Goal: Information Seeking & Learning: Learn about a topic

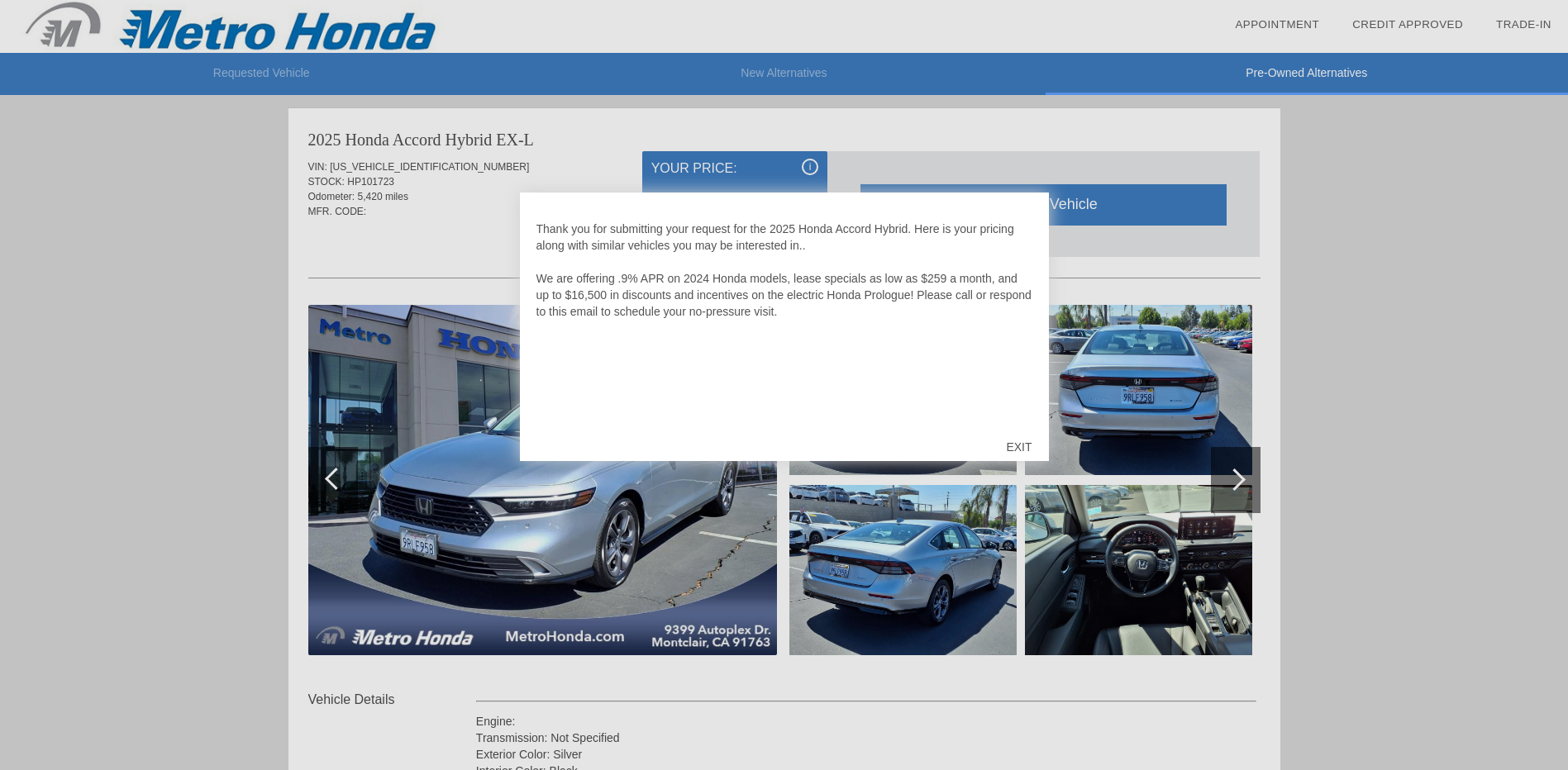
scroll to position [2369, 0]
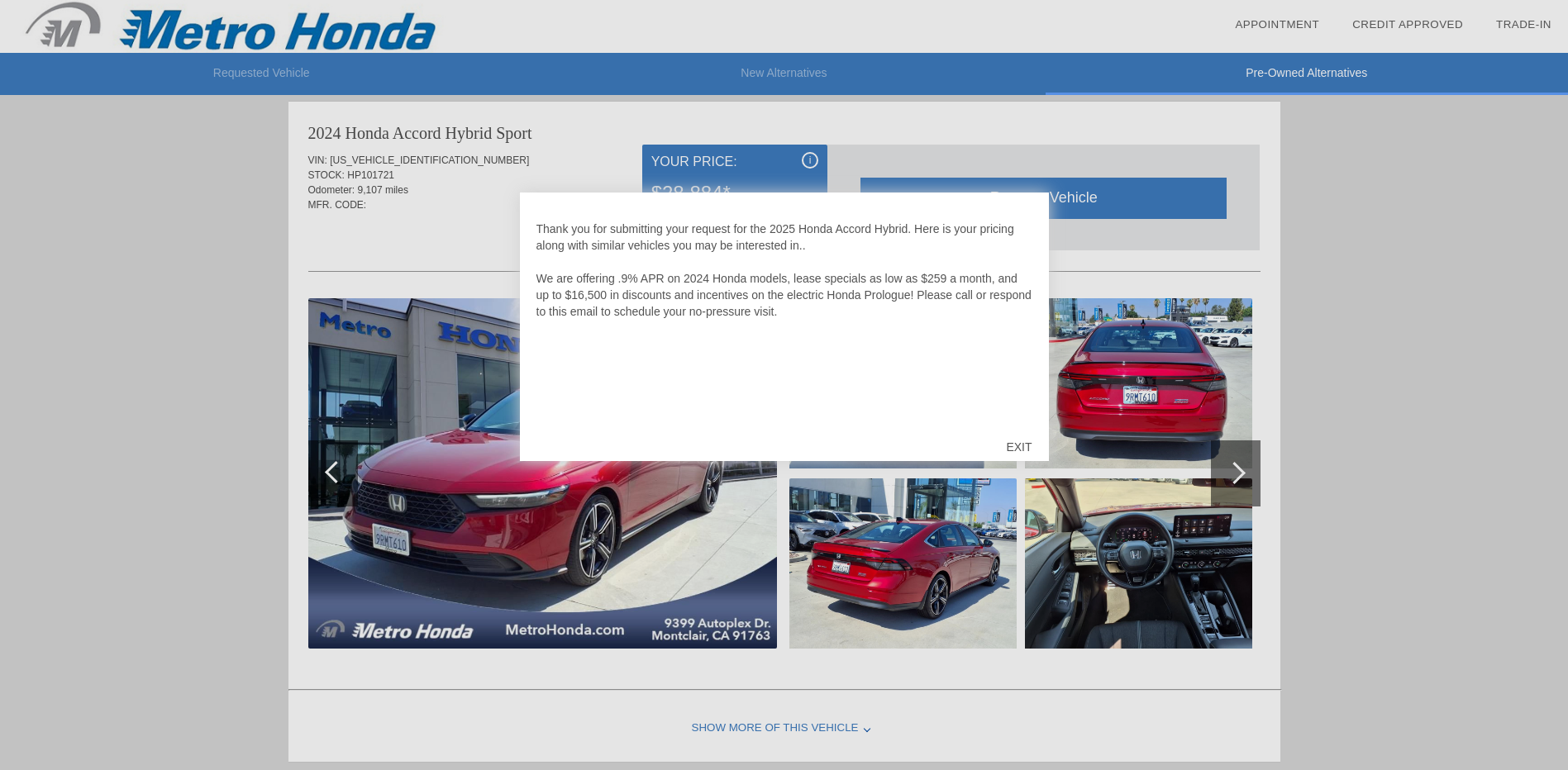
click at [1015, 448] on div "EXIT" at bounding box center [1018, 447] width 59 height 50
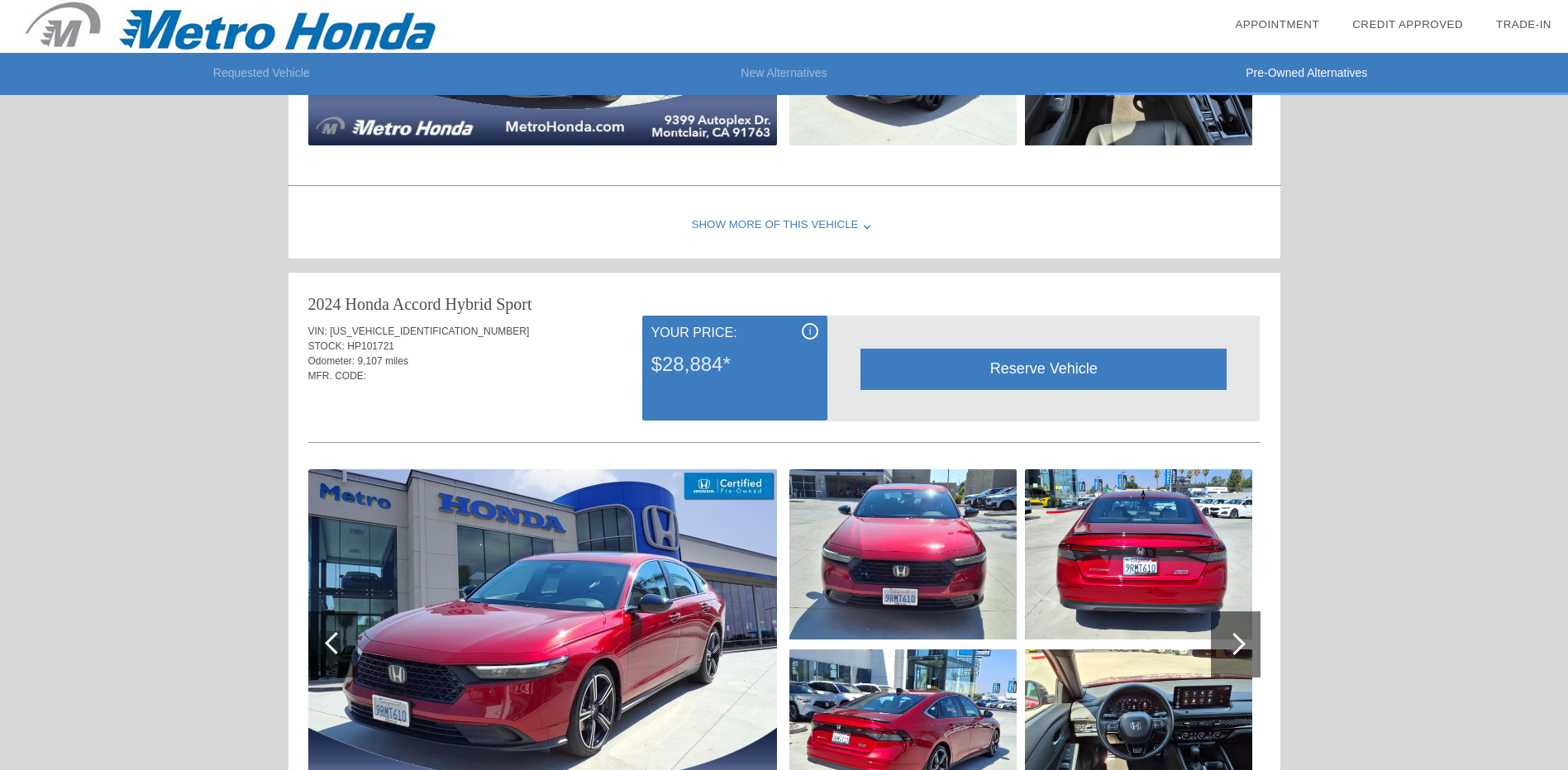
scroll to position [1961, 0]
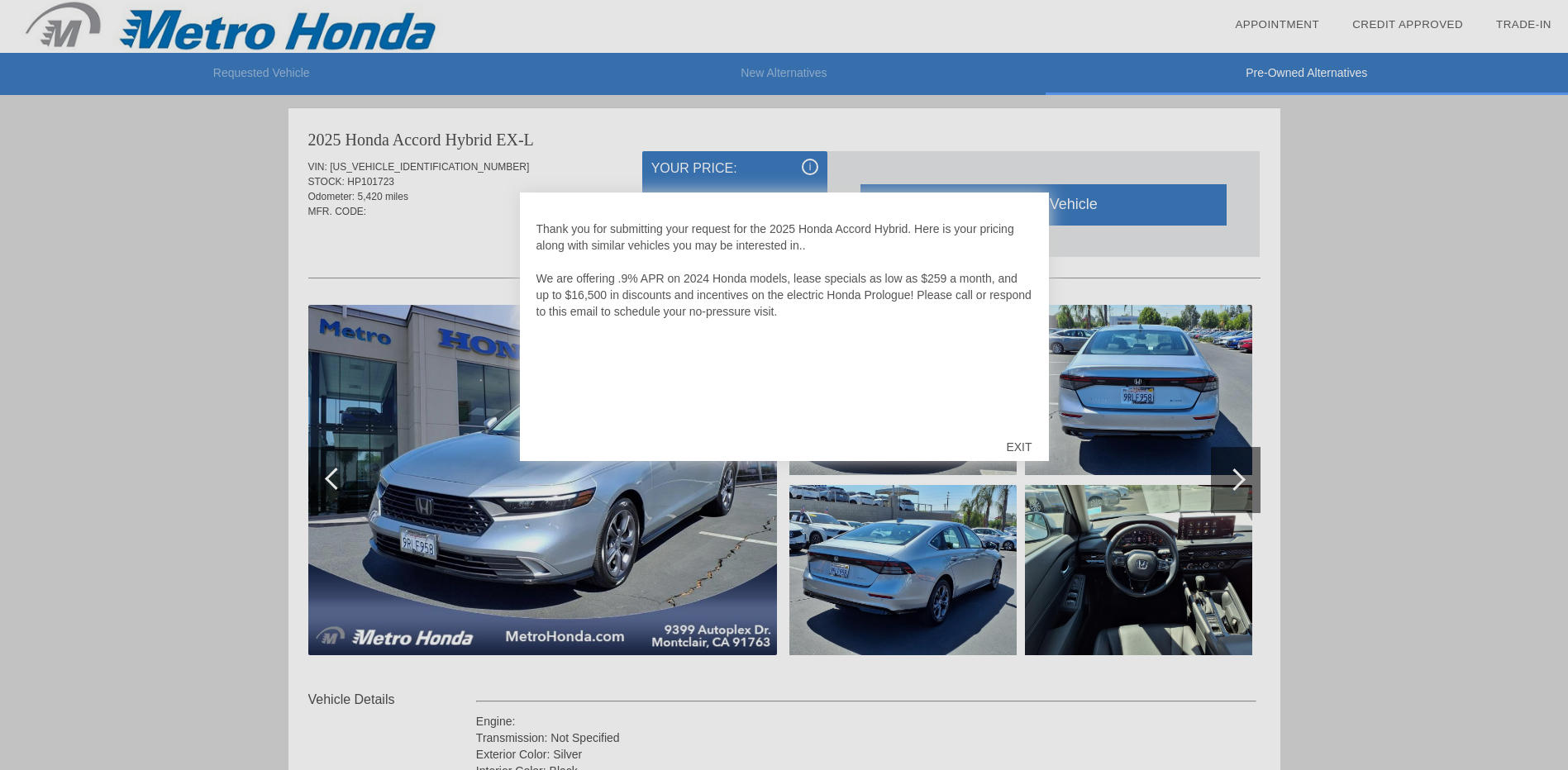
click at [1026, 439] on div "EXIT" at bounding box center [1018, 447] width 59 height 50
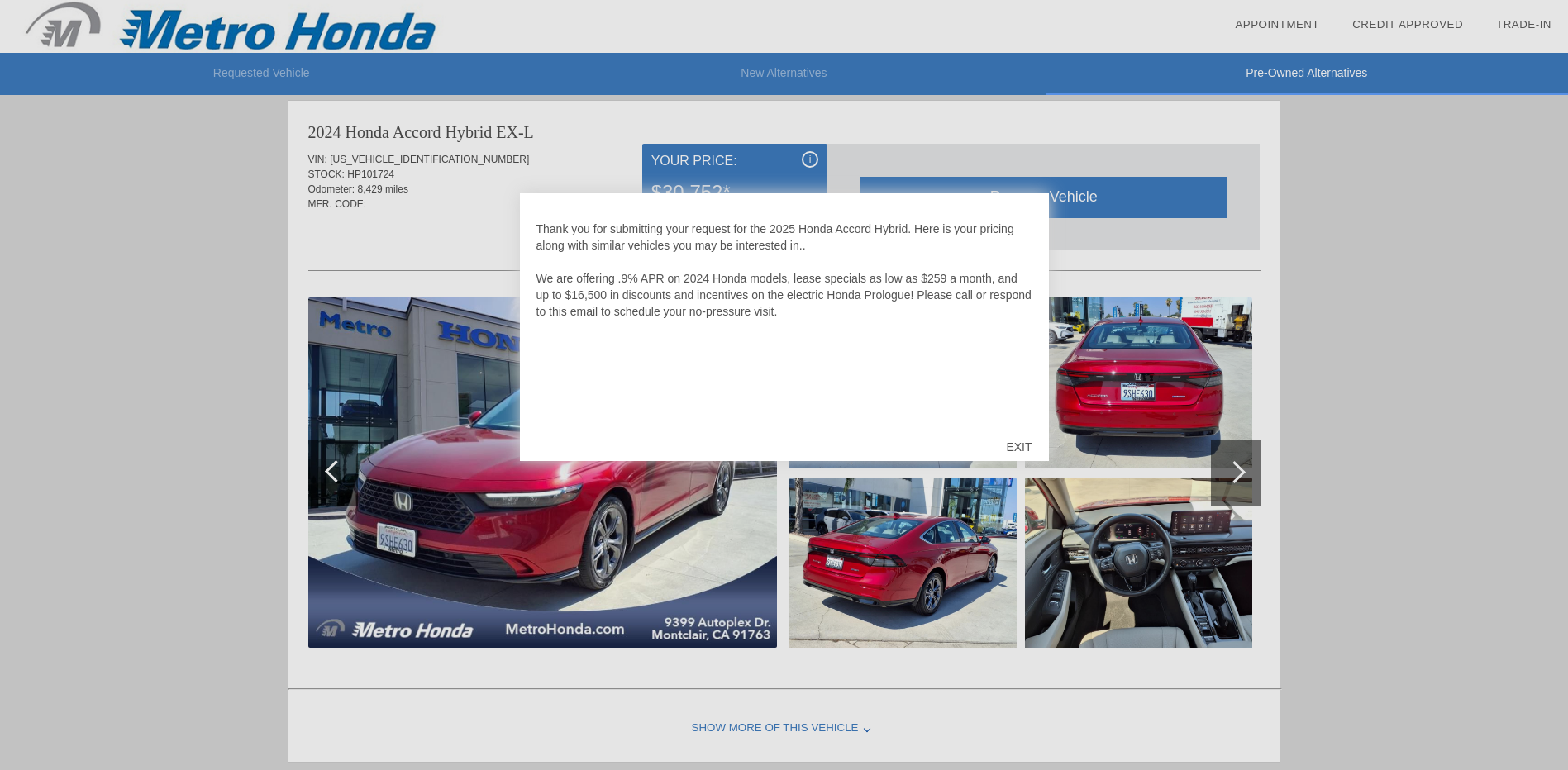
click at [1020, 449] on div "EXIT" at bounding box center [1018, 447] width 59 height 50
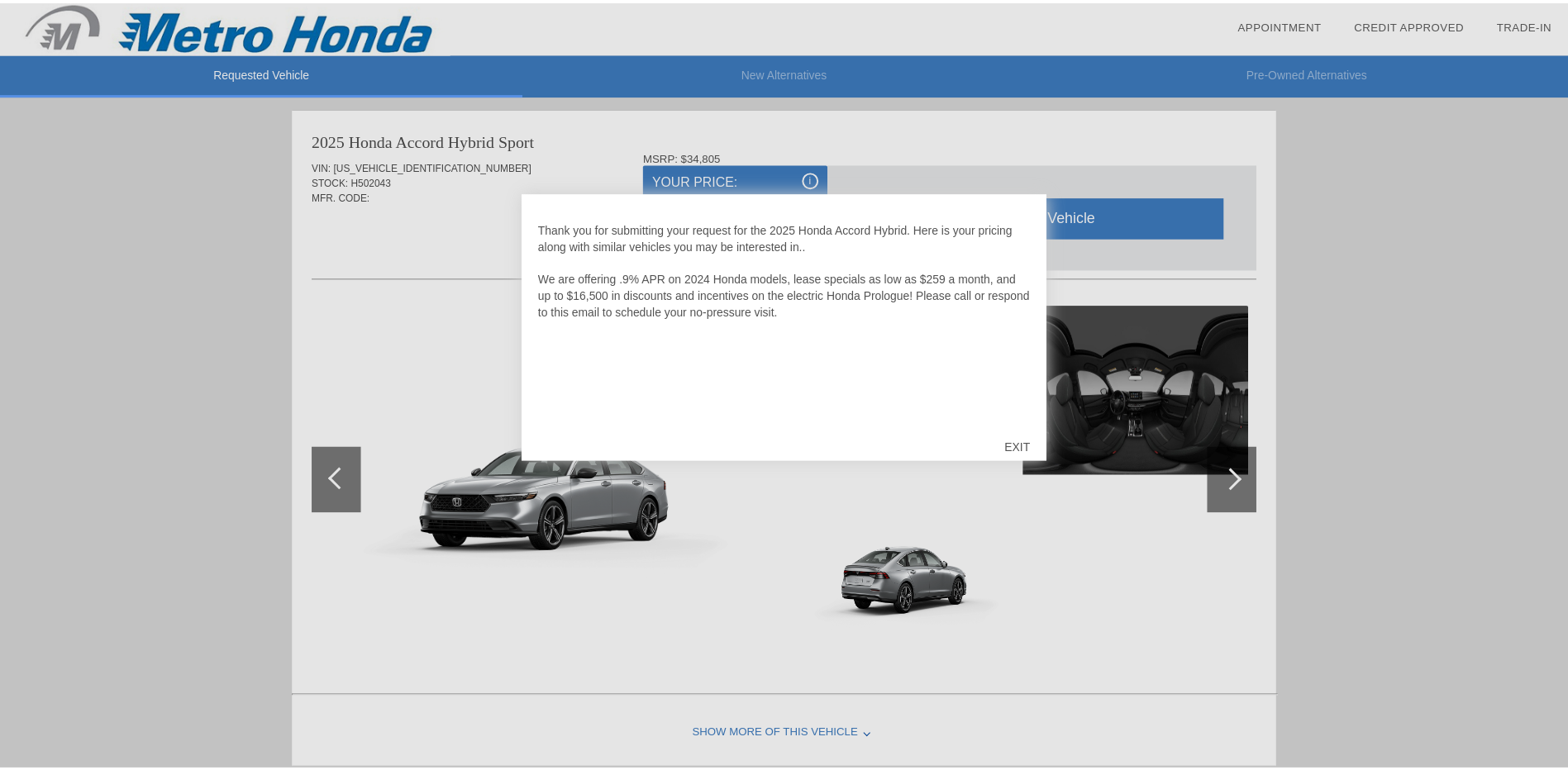
scroll to position [1695, 0]
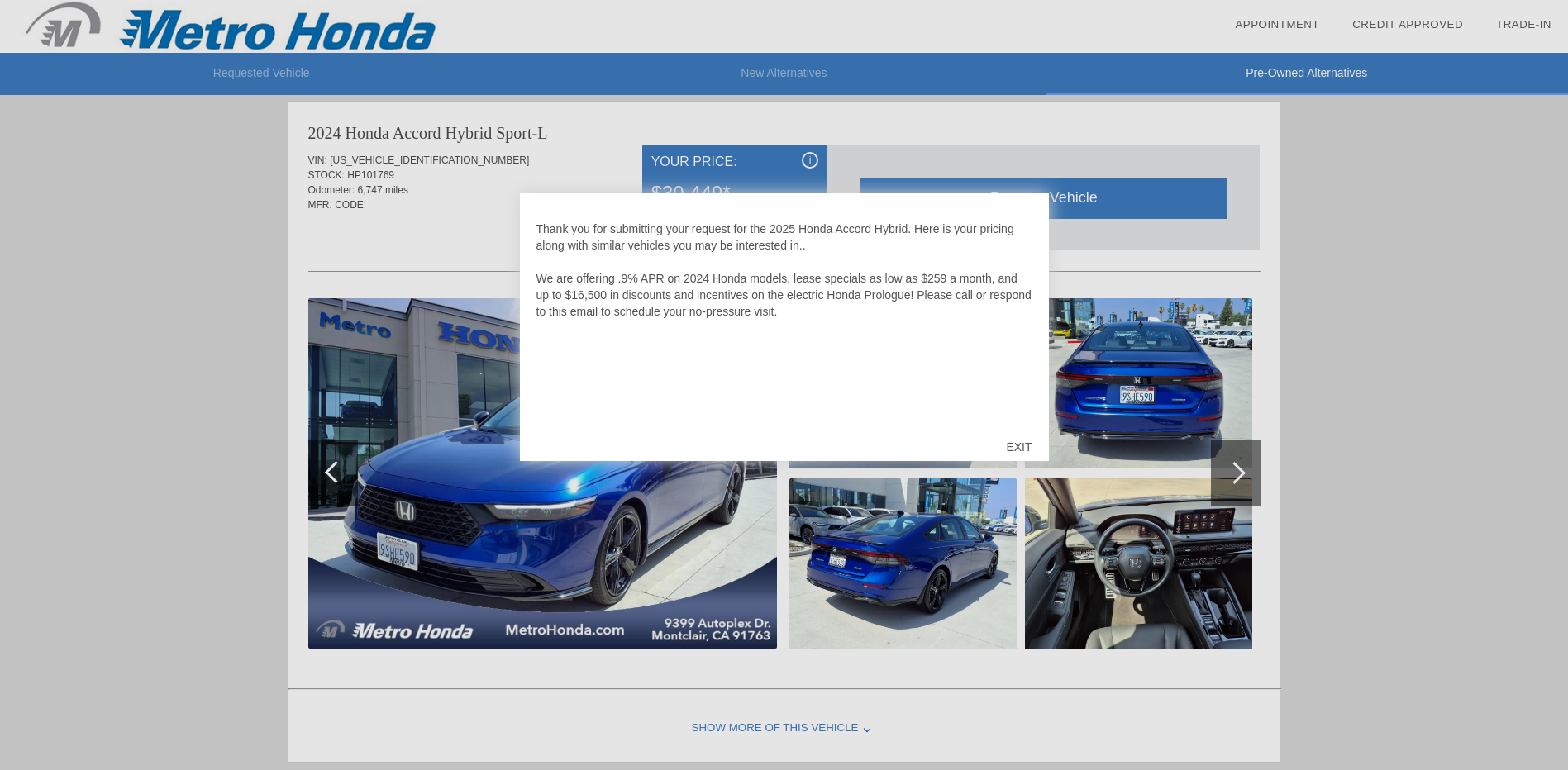
click at [1017, 442] on div "EXIT" at bounding box center [1018, 447] width 59 height 50
